Goal: Information Seeking & Learning: Learn about a topic

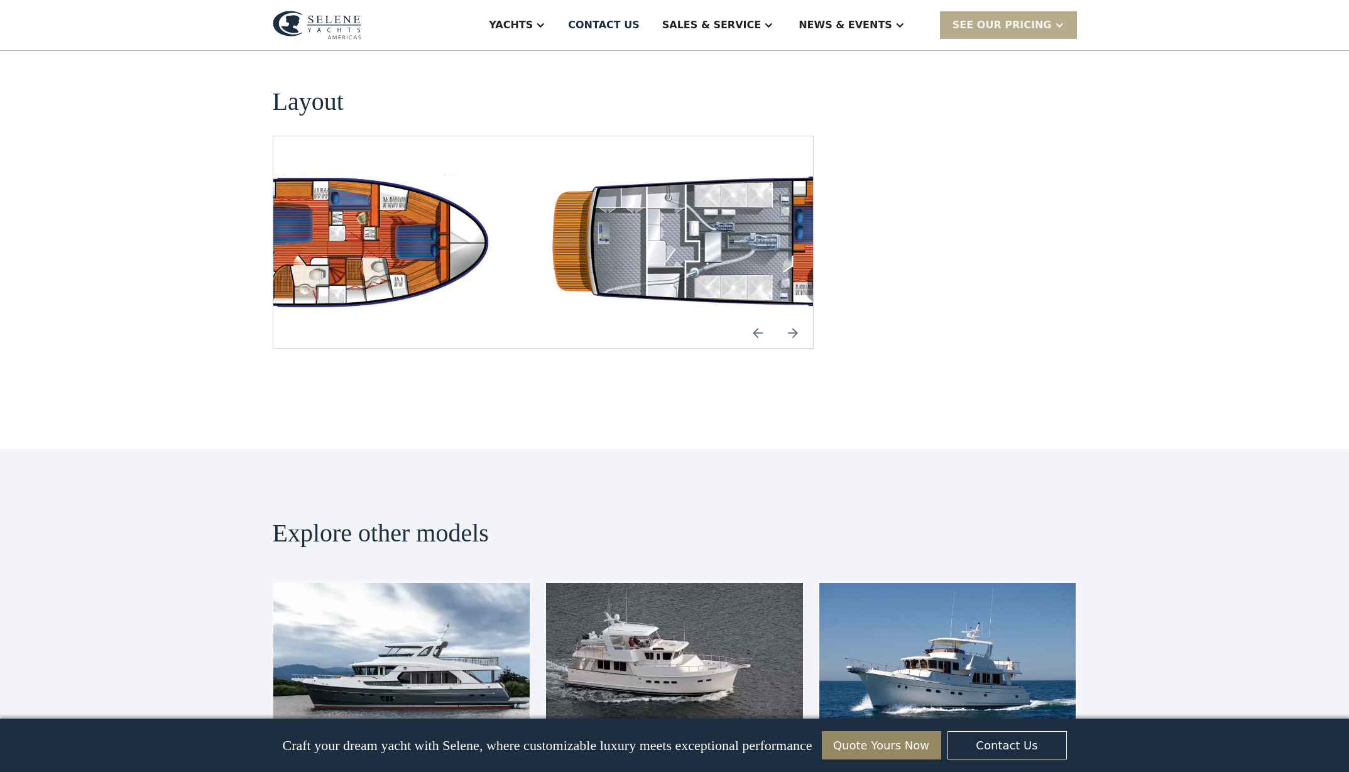
scroll to position [2399, 0]
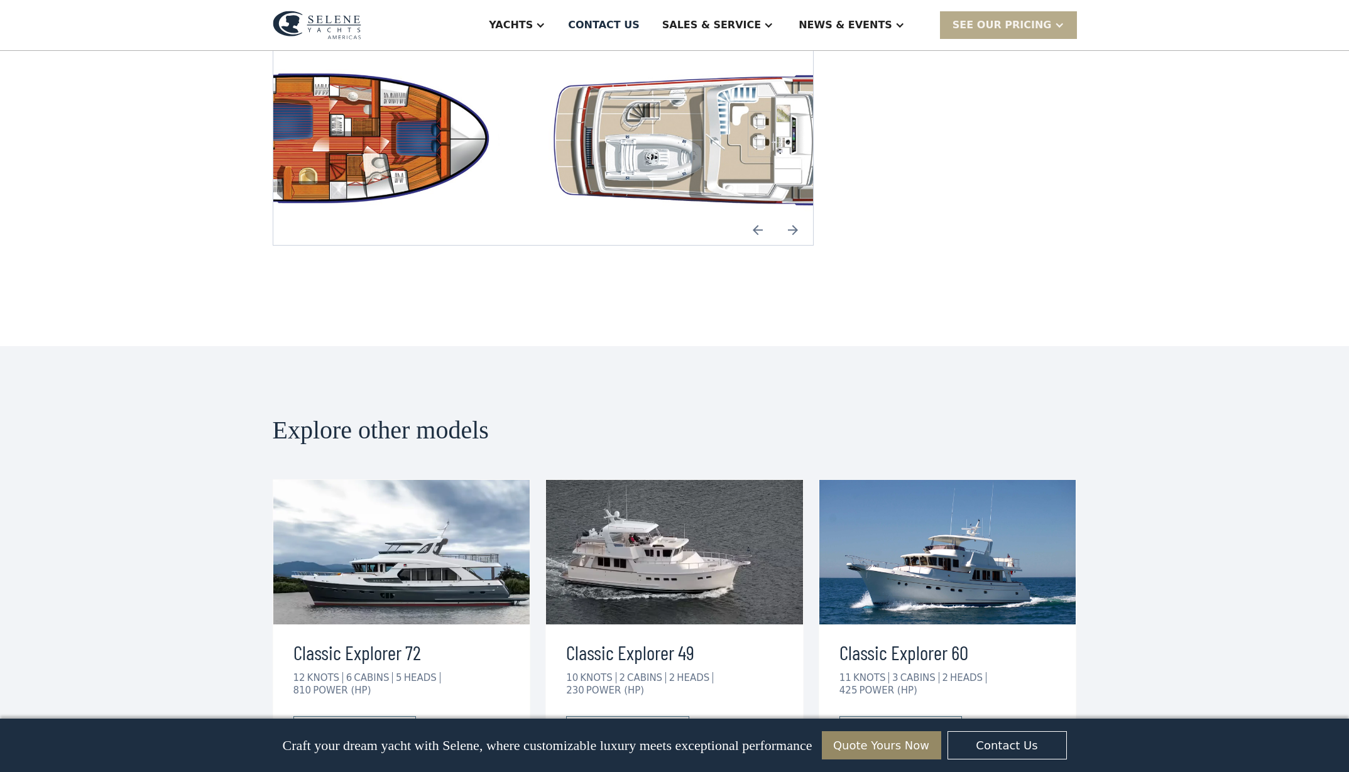
click at [769, 245] on img "Previous slide" at bounding box center [757, 230] width 30 height 30
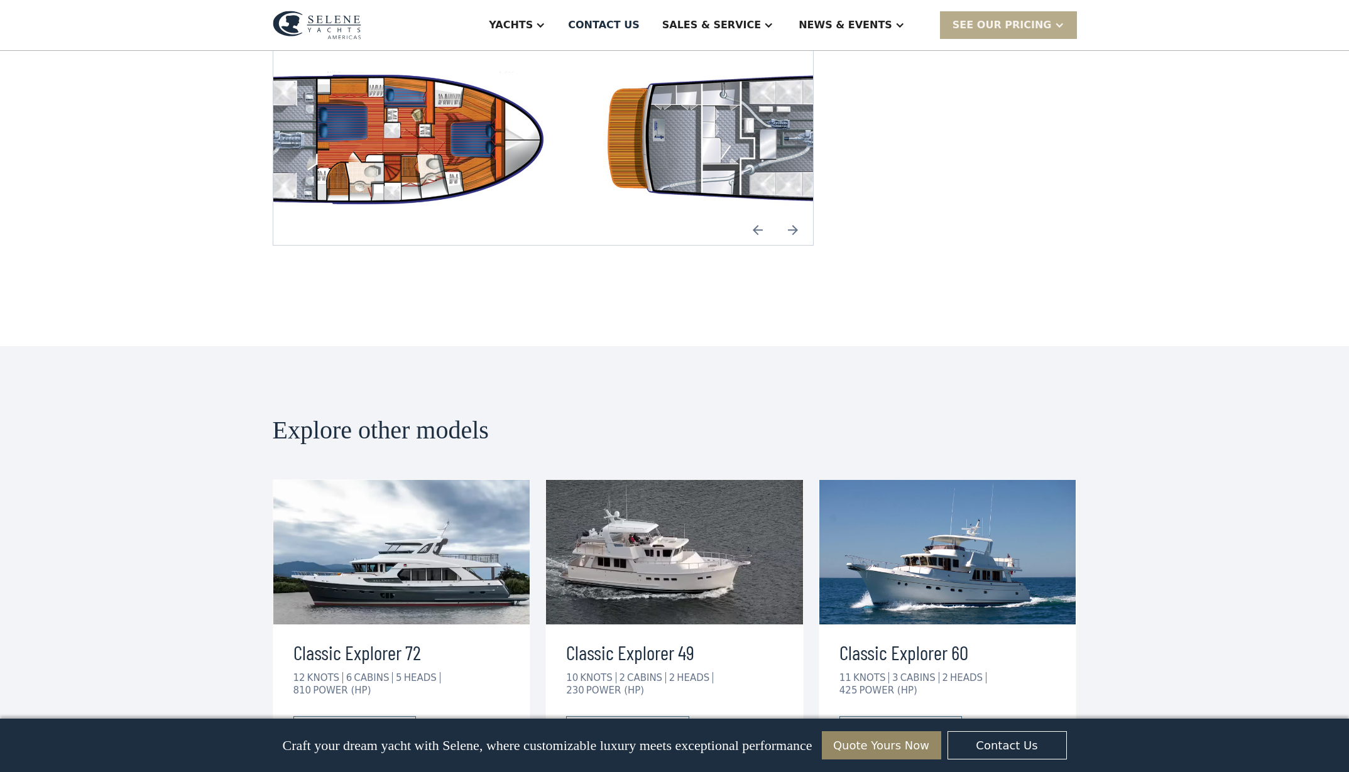
click at [808, 245] on img "Next slide" at bounding box center [793, 230] width 30 height 30
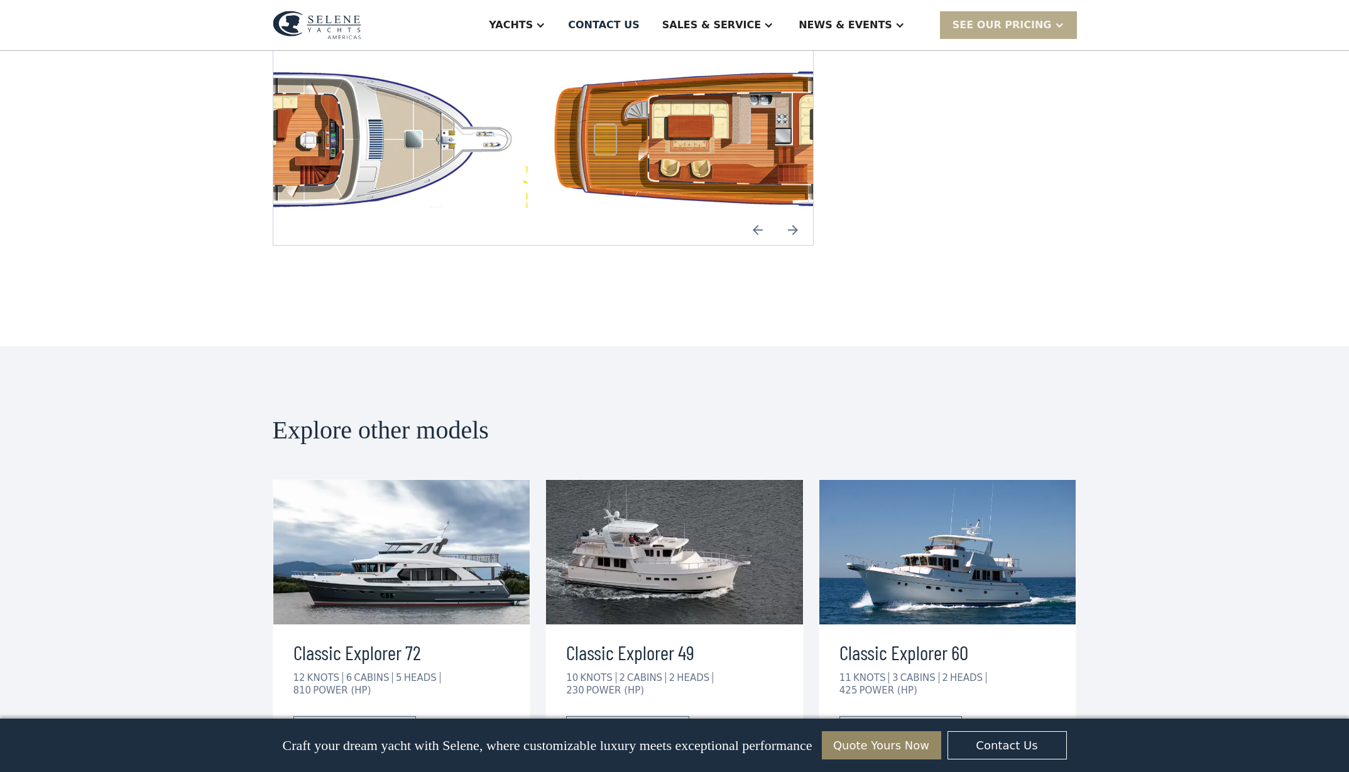
click at [808, 245] on img "Next slide" at bounding box center [793, 230] width 30 height 30
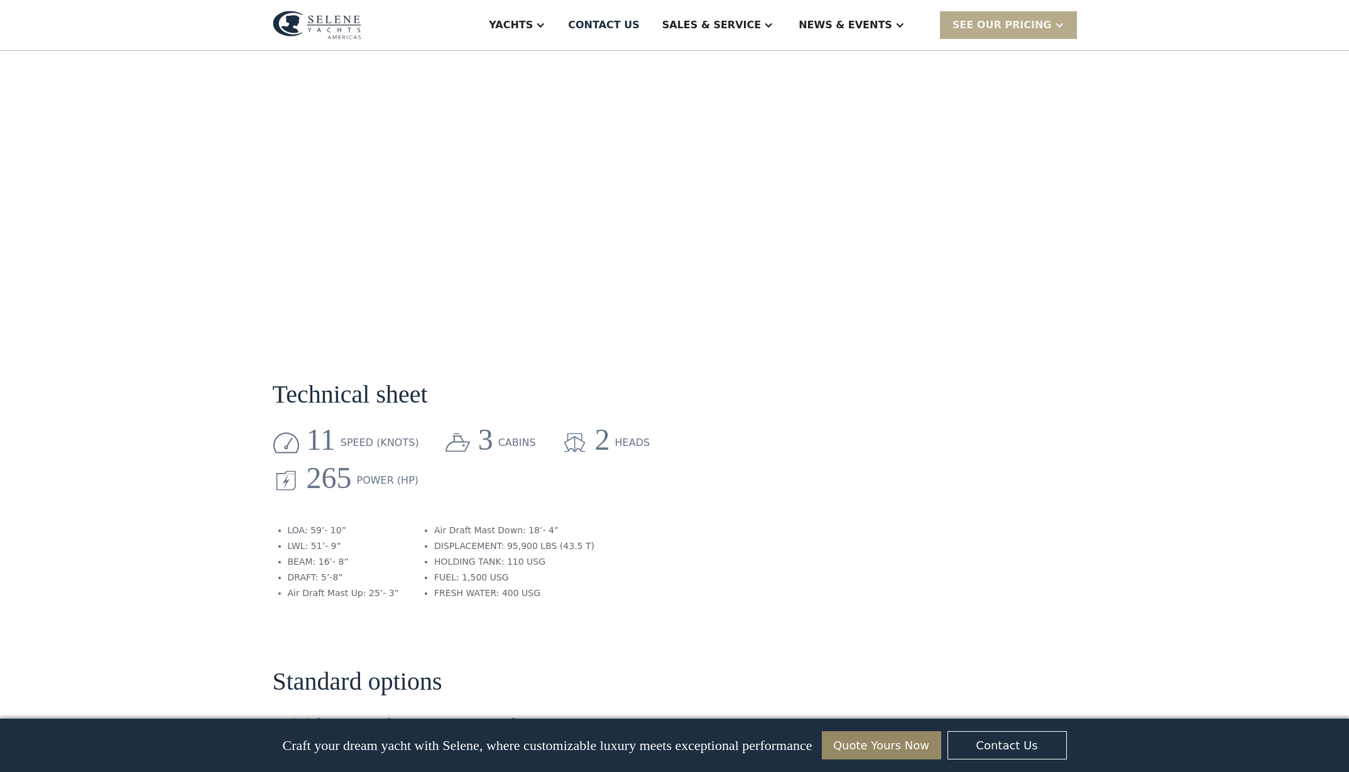
scroll to position [1205, 0]
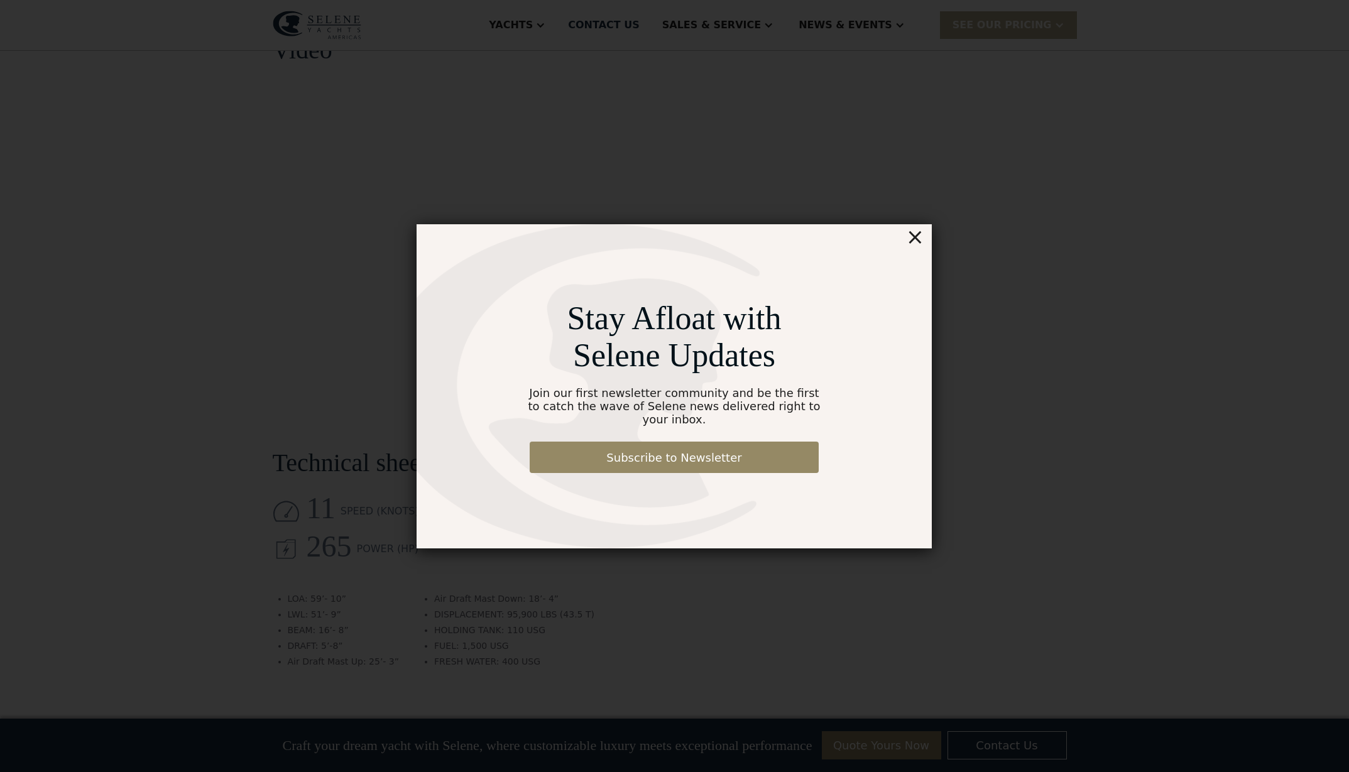
click at [916, 246] on div "×" at bounding box center [915, 236] width 18 height 25
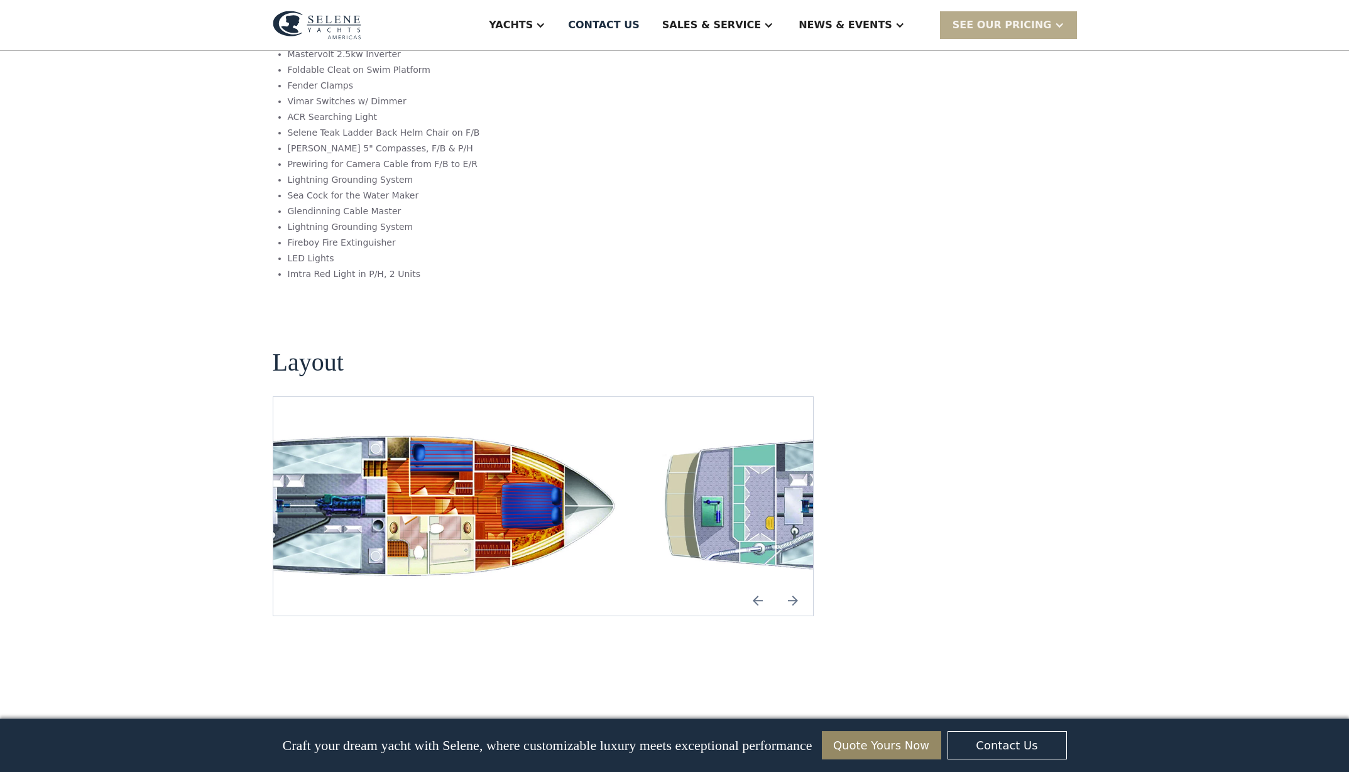
scroll to position [2450, 0]
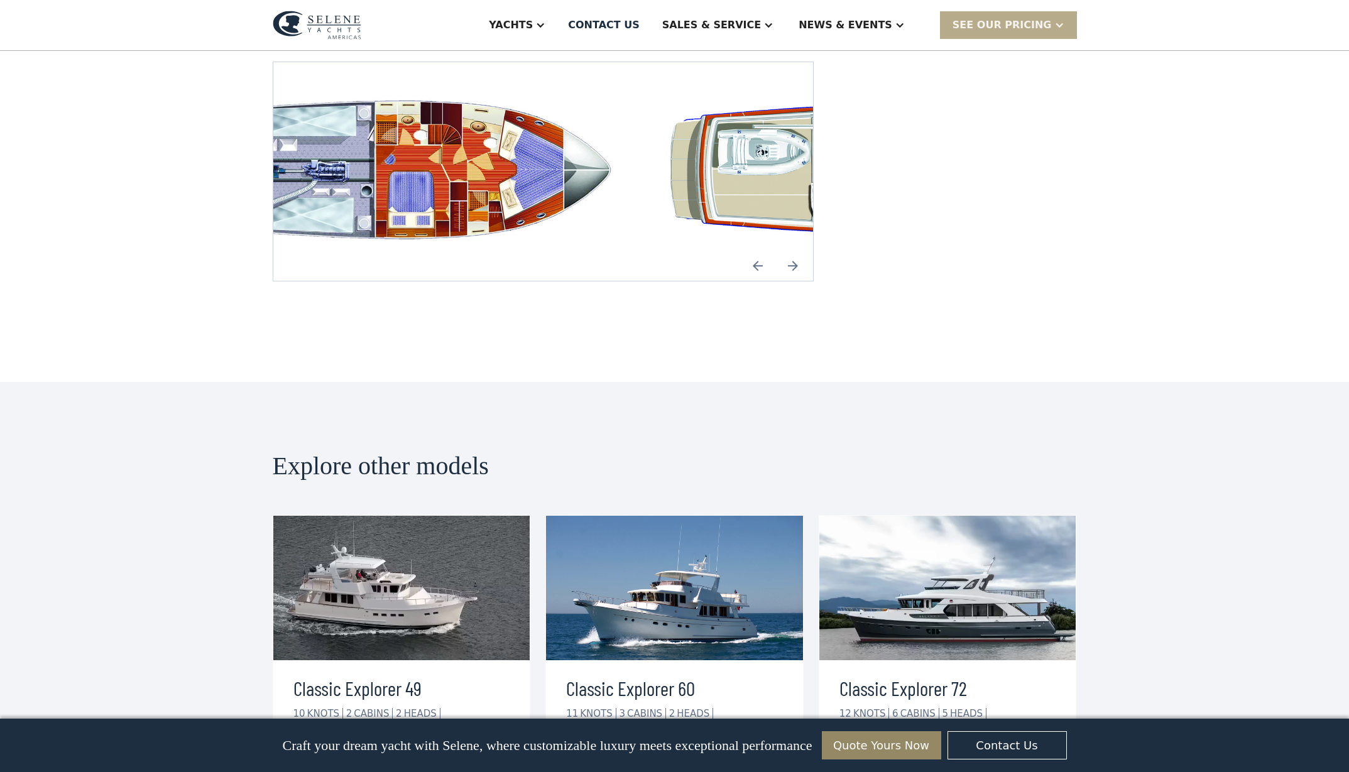
click at [769, 281] on img "Previous slide" at bounding box center [757, 266] width 30 height 30
click at [808, 281] on img "Next slide" at bounding box center [793, 266] width 30 height 30
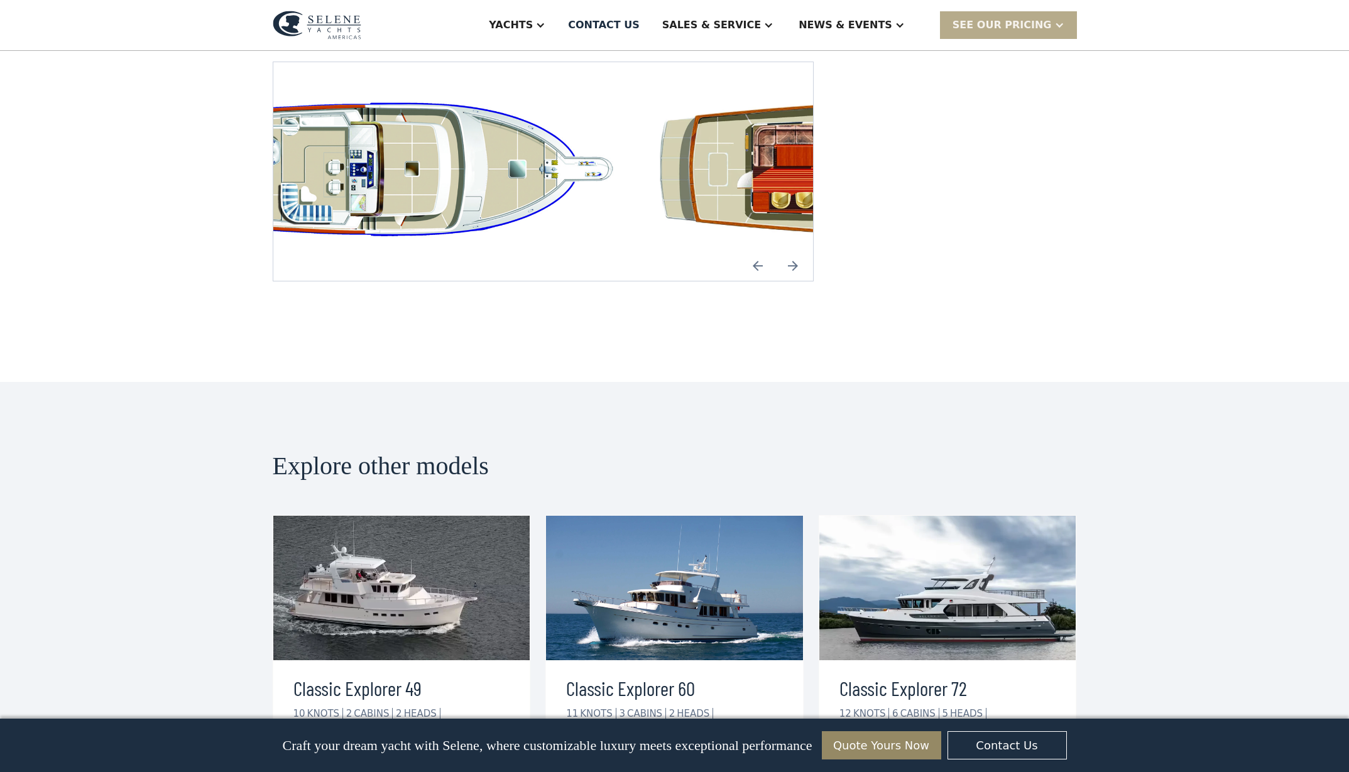
click at [808, 281] on img "Next slide" at bounding box center [793, 266] width 30 height 30
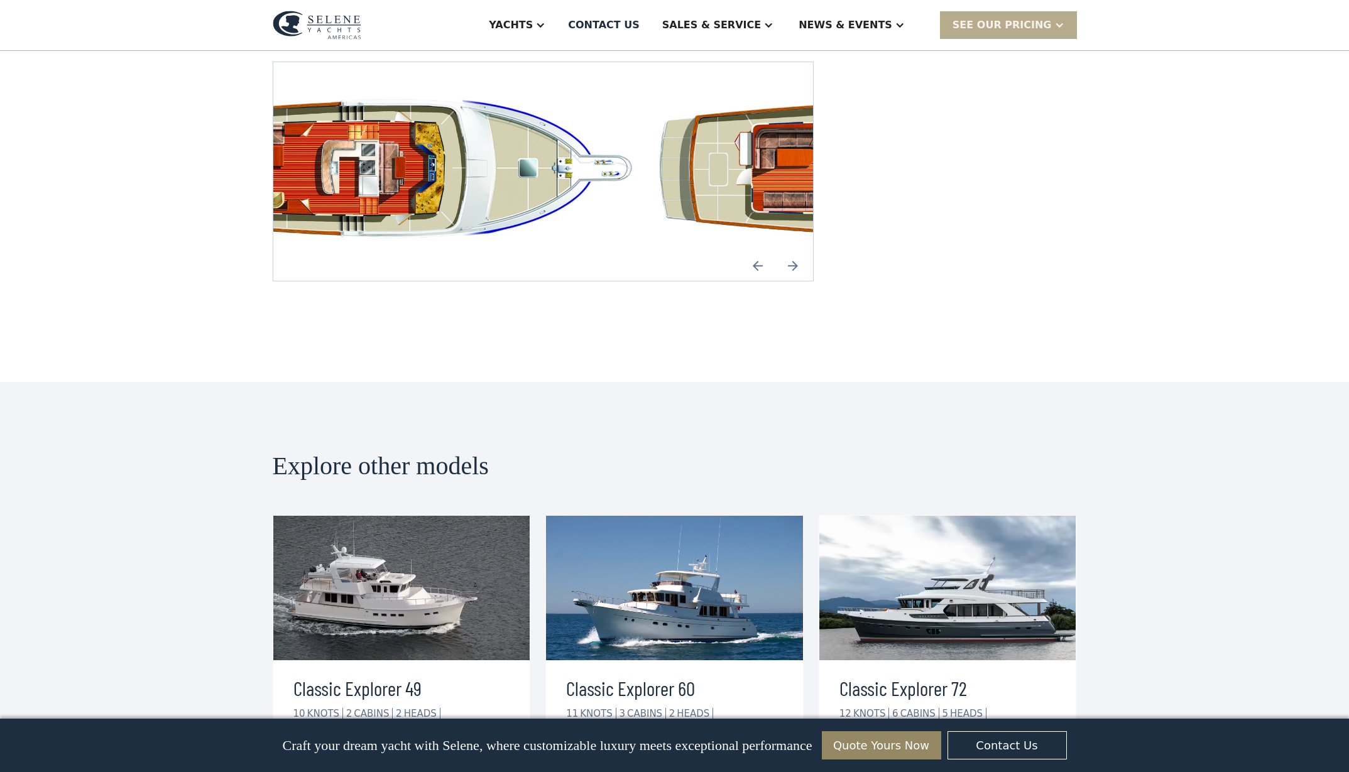
click at [808, 281] on img "Next slide" at bounding box center [793, 266] width 30 height 30
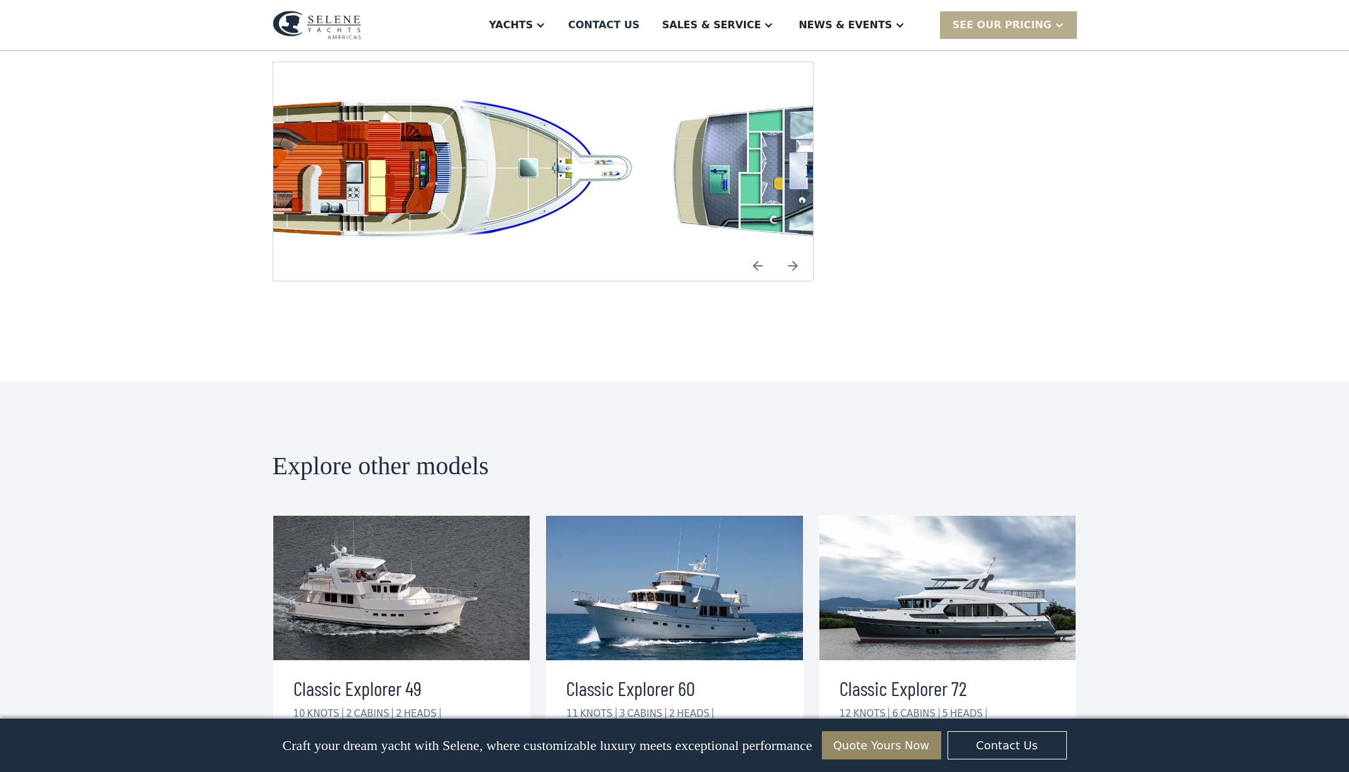
click at [808, 281] on img "Next slide" at bounding box center [793, 266] width 30 height 30
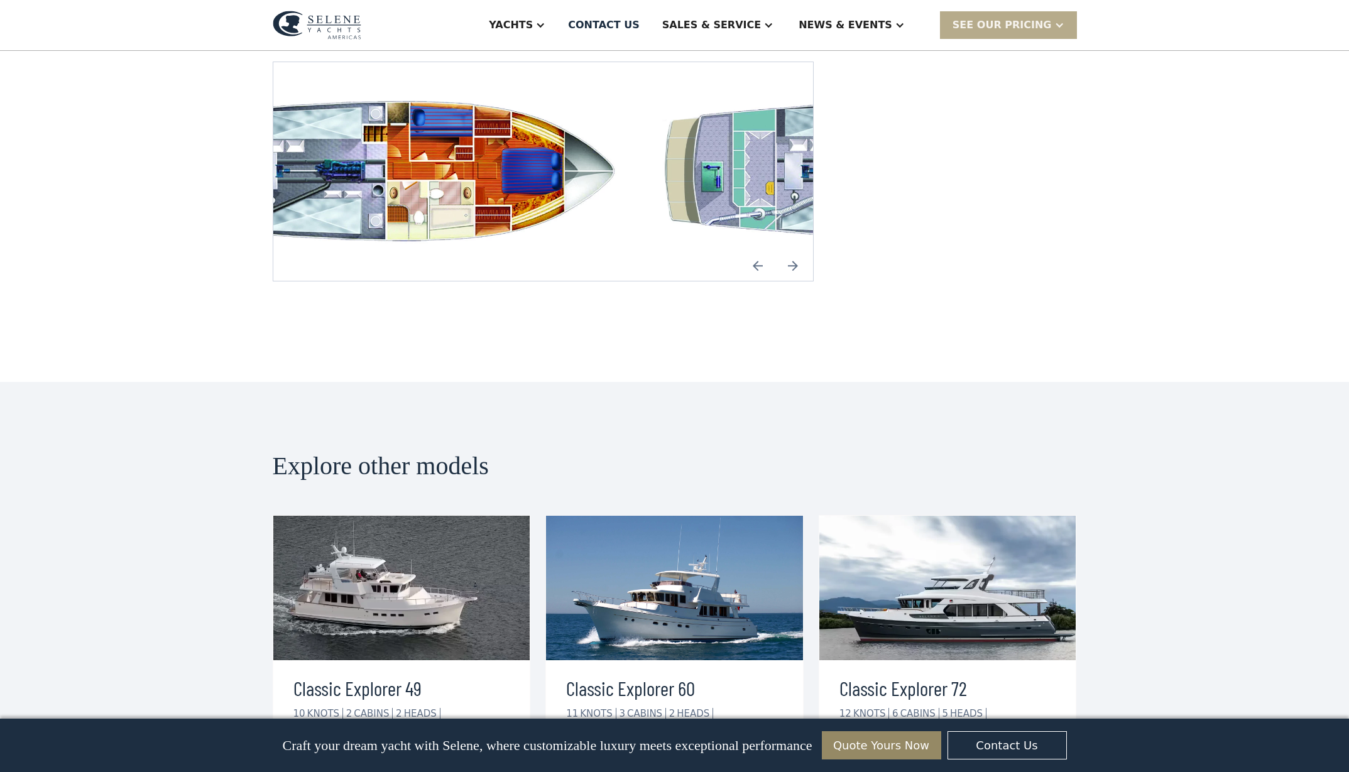
click at [808, 281] on img "Next slide" at bounding box center [793, 266] width 30 height 30
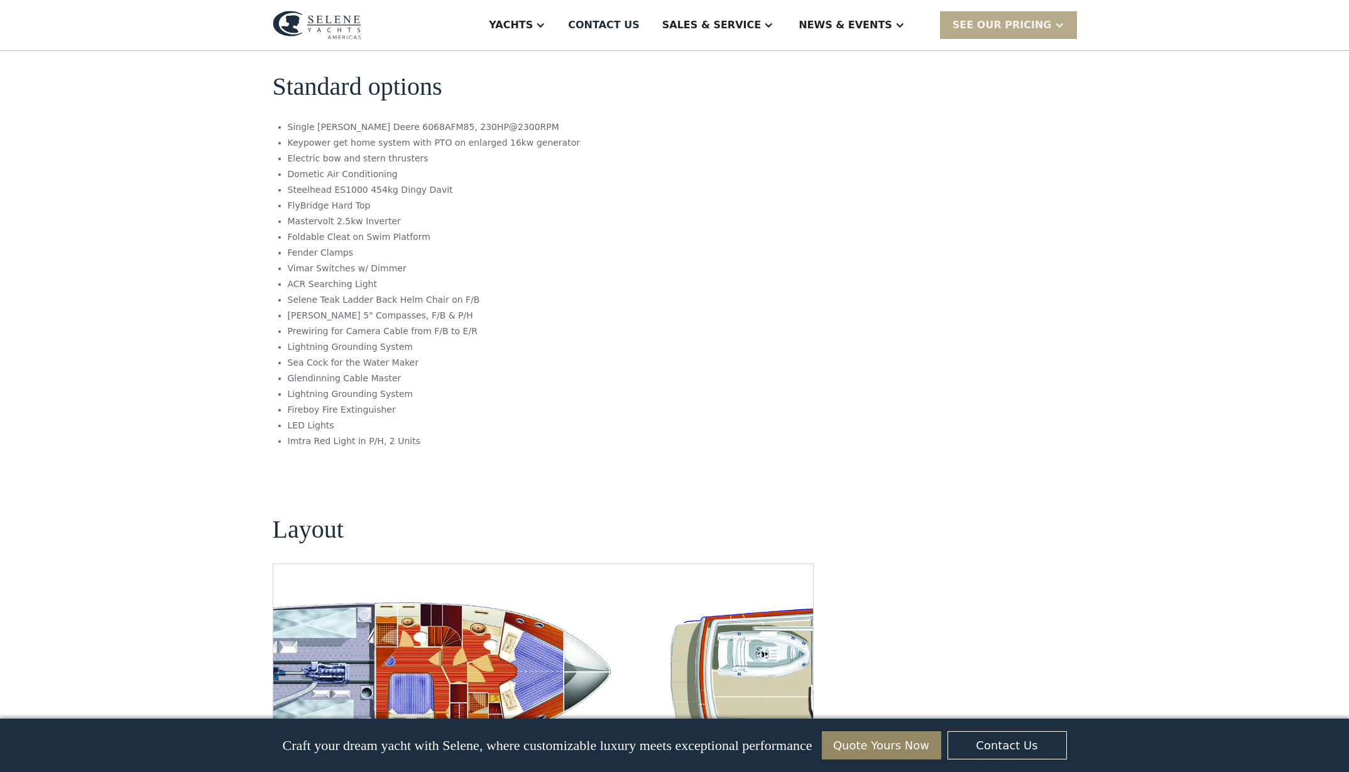
scroll to position [1946, 0]
